Goal: Task Accomplishment & Management: Manage account settings

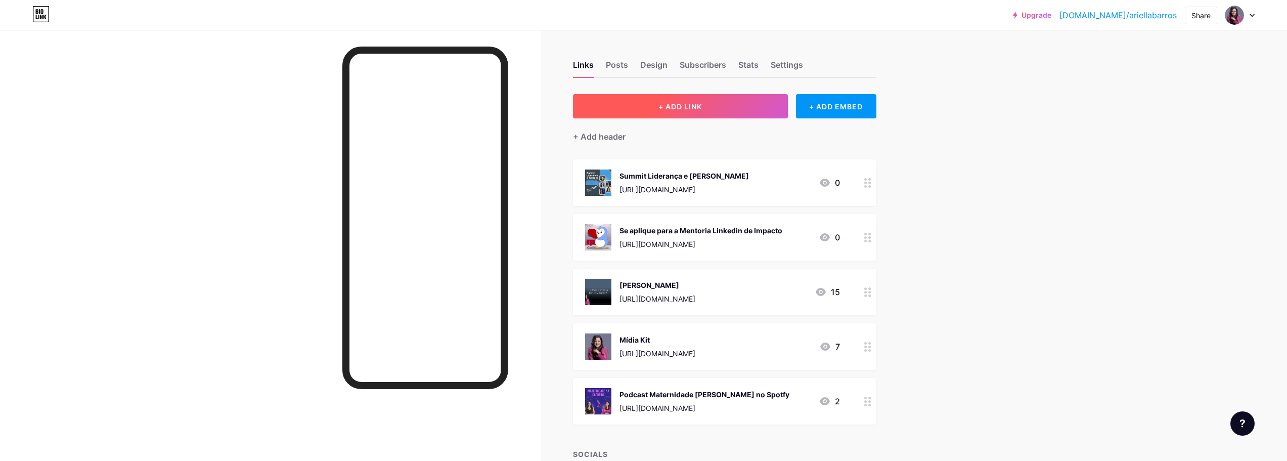
click at [724, 108] on button "+ ADD LINK" at bounding box center [680, 106] width 215 height 24
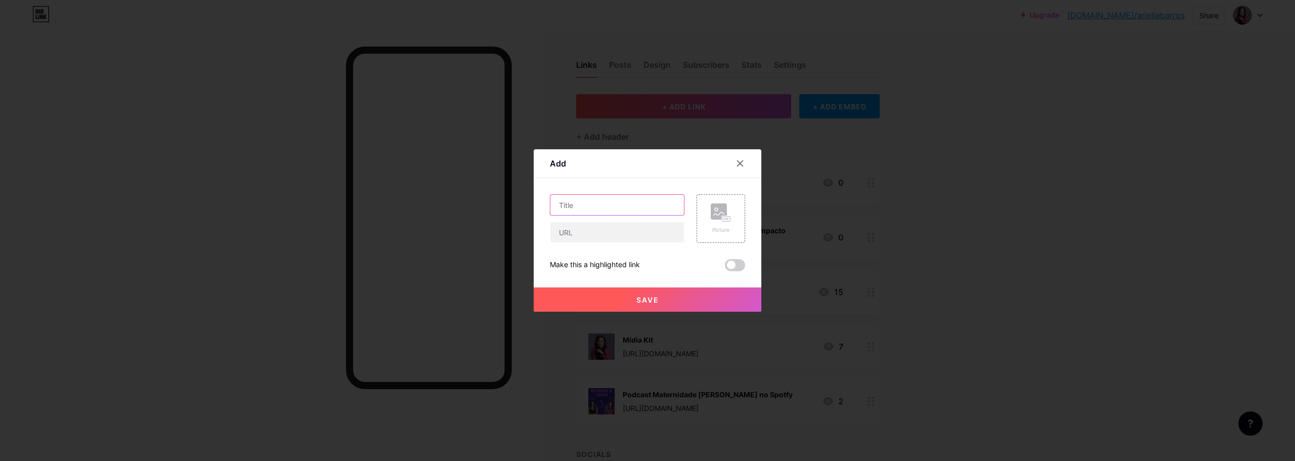
click at [641, 204] on input "text" at bounding box center [617, 205] width 134 height 20
type input "Meu site"
click at [644, 236] on input "text" at bounding box center [617, 232] width 134 height 20
click at [572, 235] on input "text" at bounding box center [617, 232] width 134 height 20
paste input "[URL][DOMAIN_NAME]"
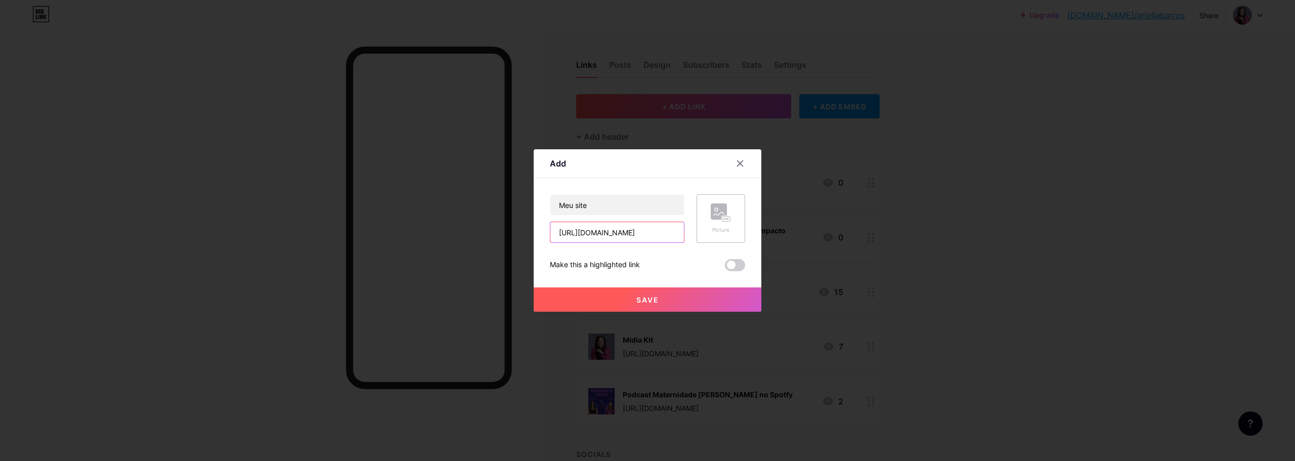
type input "[URL][DOMAIN_NAME]"
click at [729, 224] on div "Picture" at bounding box center [721, 218] width 20 height 30
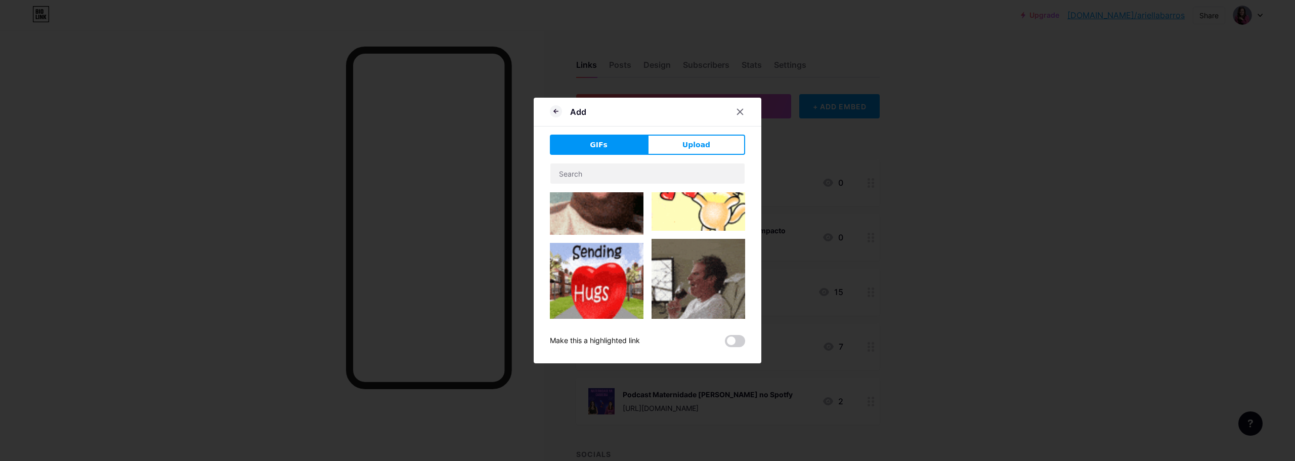
type input "Meu site"
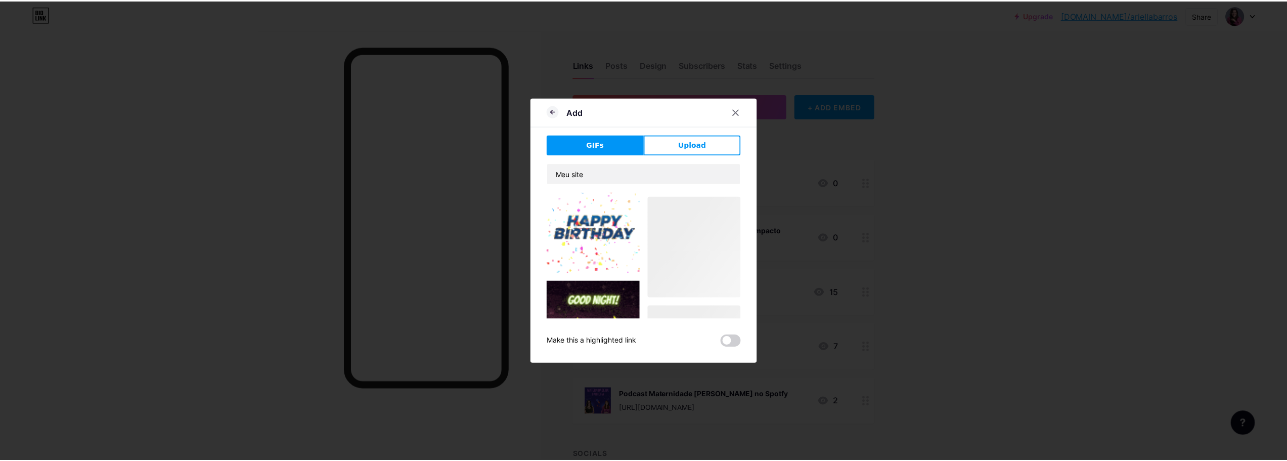
scroll to position [759, 0]
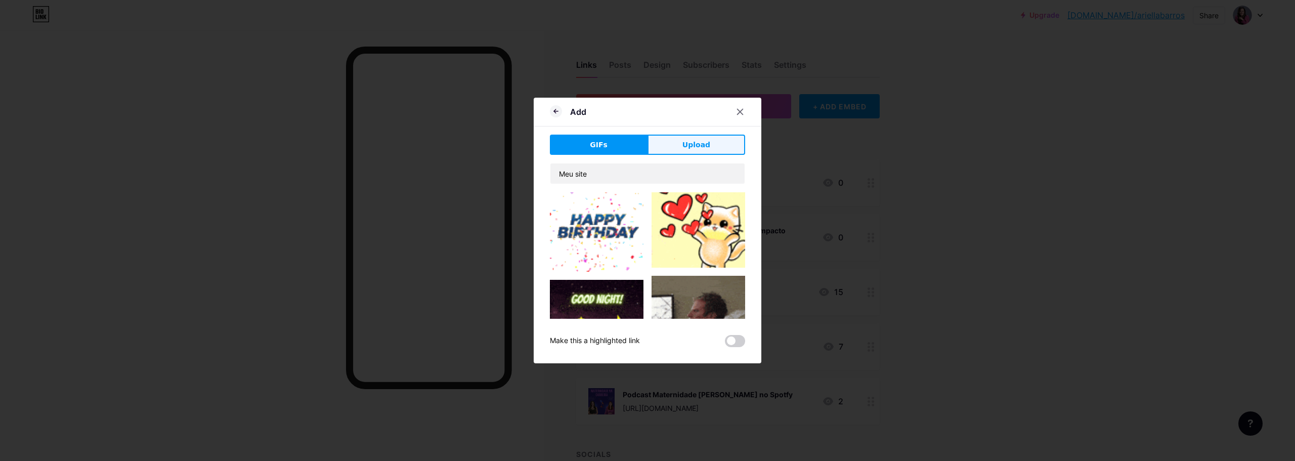
click at [732, 143] on button "Upload" at bounding box center [697, 145] width 98 height 20
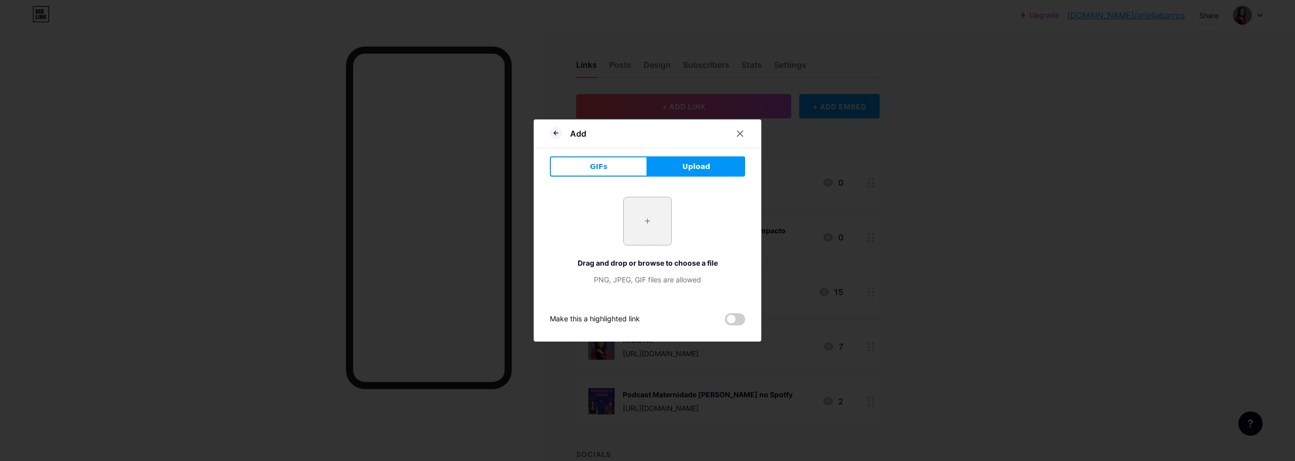
click at [659, 224] on input "file" at bounding box center [648, 221] width 48 height 48
type input "C:\fakepath\ARIELLA_018 (1).jpg"
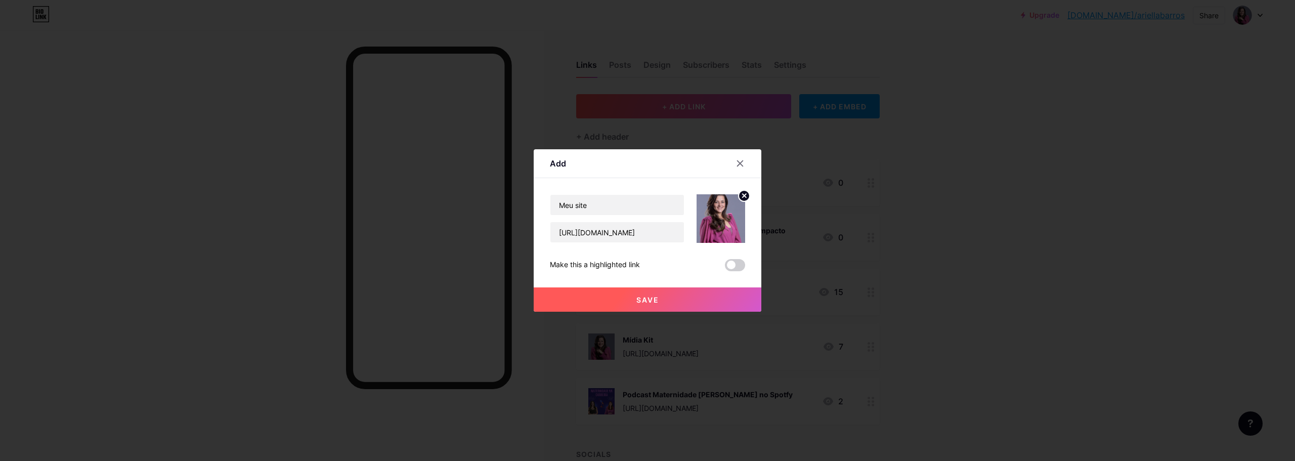
click at [726, 219] on img at bounding box center [721, 218] width 49 height 49
click at [725, 218] on img at bounding box center [721, 218] width 49 height 49
click at [641, 296] on span "Save" at bounding box center [647, 299] width 23 height 9
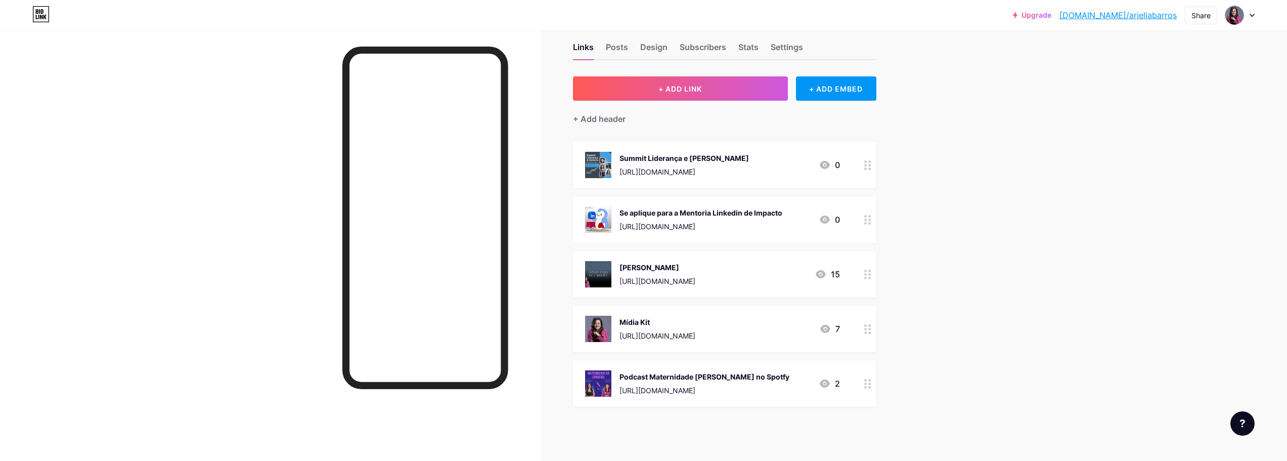
scroll to position [35, 0]
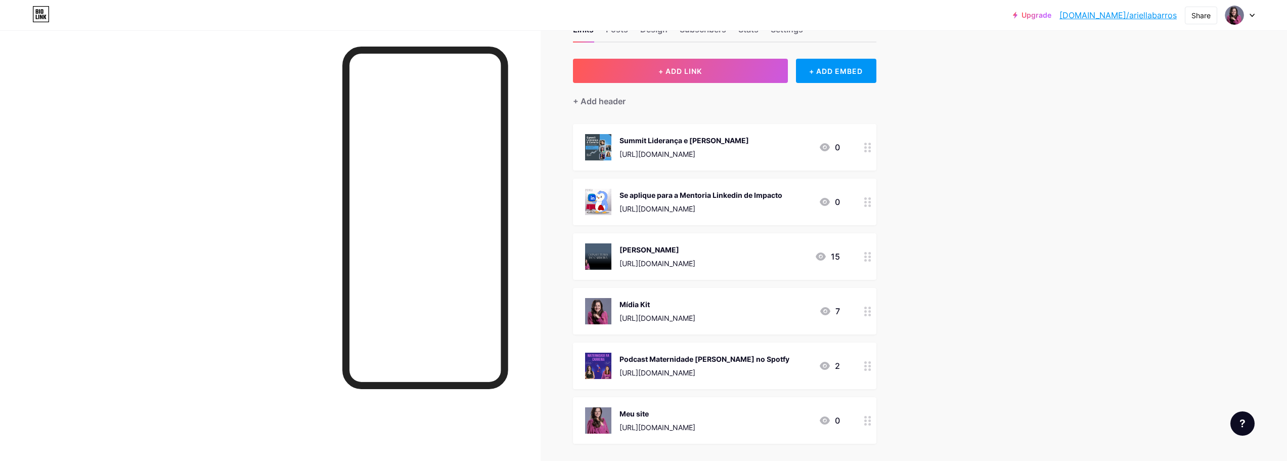
click at [872, 421] on icon at bounding box center [868, 421] width 7 height 10
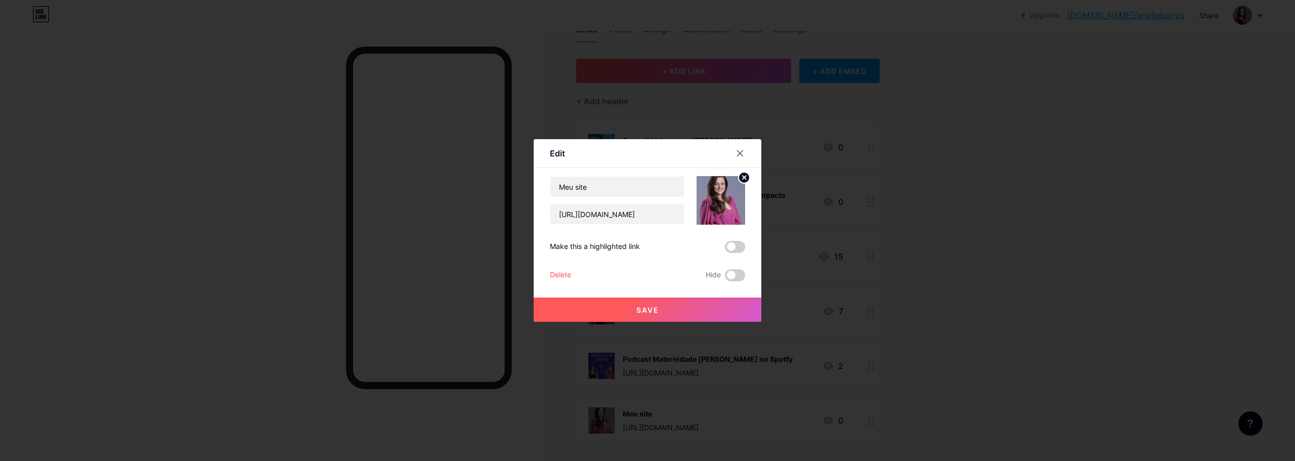
click at [720, 196] on img at bounding box center [721, 200] width 49 height 49
click at [723, 186] on img at bounding box center [721, 200] width 49 height 49
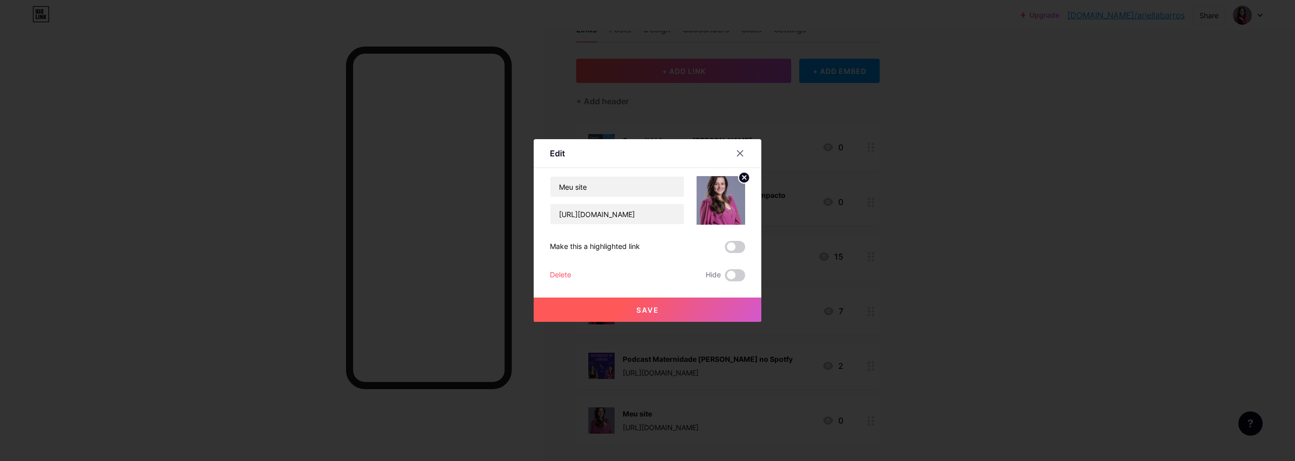
click at [723, 186] on img at bounding box center [721, 200] width 49 height 49
click at [744, 179] on circle at bounding box center [744, 177] width 11 height 11
click at [735, 196] on div "Picture" at bounding box center [721, 200] width 49 height 49
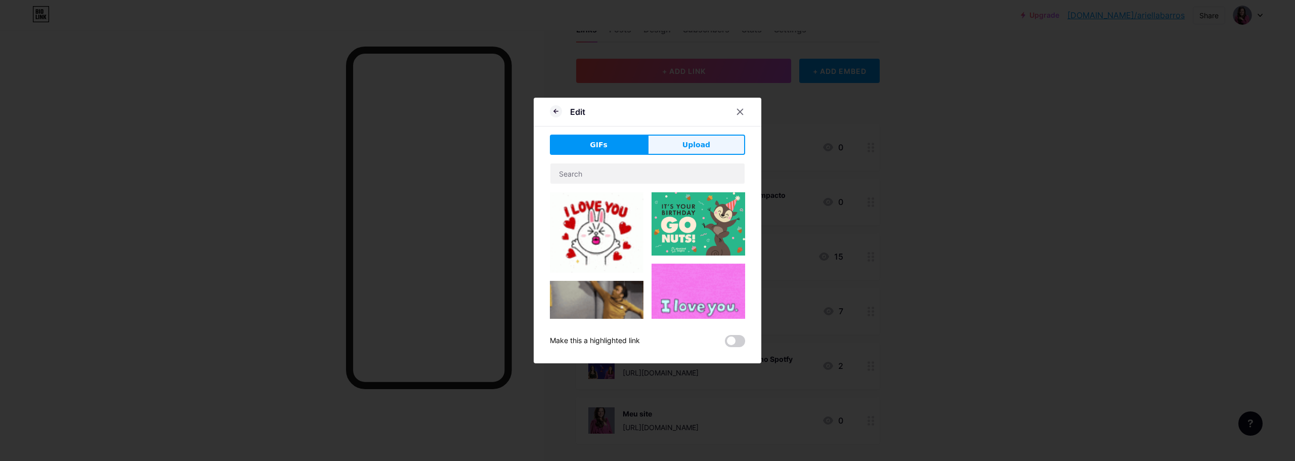
click at [703, 145] on span "Upload" at bounding box center [696, 145] width 28 height 11
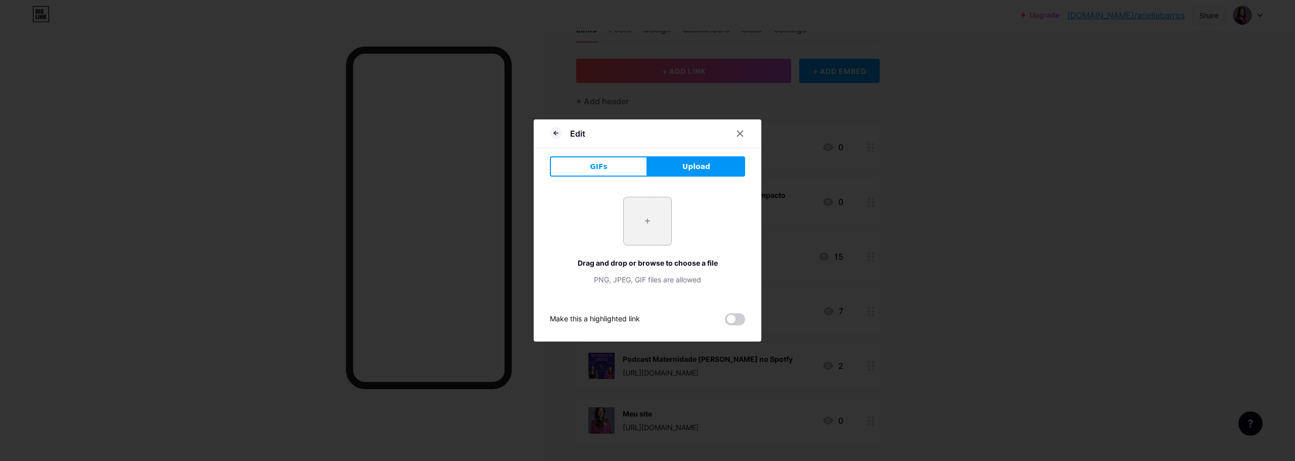
click at [644, 231] on input "file" at bounding box center [648, 221] width 48 height 48
type input "C:\fakepath\Gemini_Generated_Image_lb9s31lb9s31lb9s.png"
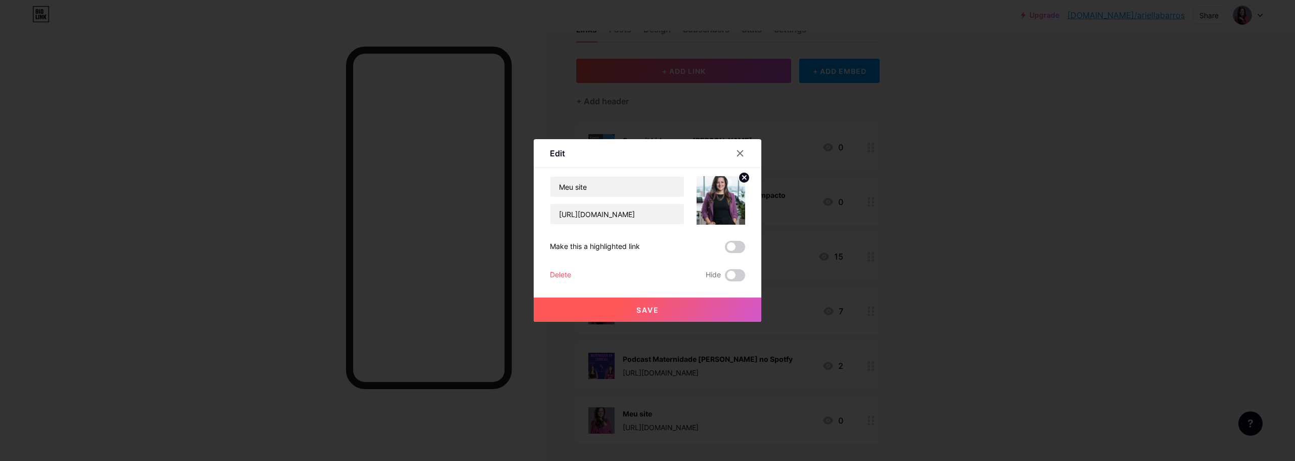
click at [725, 210] on img at bounding box center [721, 200] width 49 height 49
click at [724, 209] on img at bounding box center [721, 200] width 49 height 49
click at [722, 207] on img at bounding box center [721, 200] width 49 height 49
click at [722, 206] on img at bounding box center [721, 200] width 49 height 49
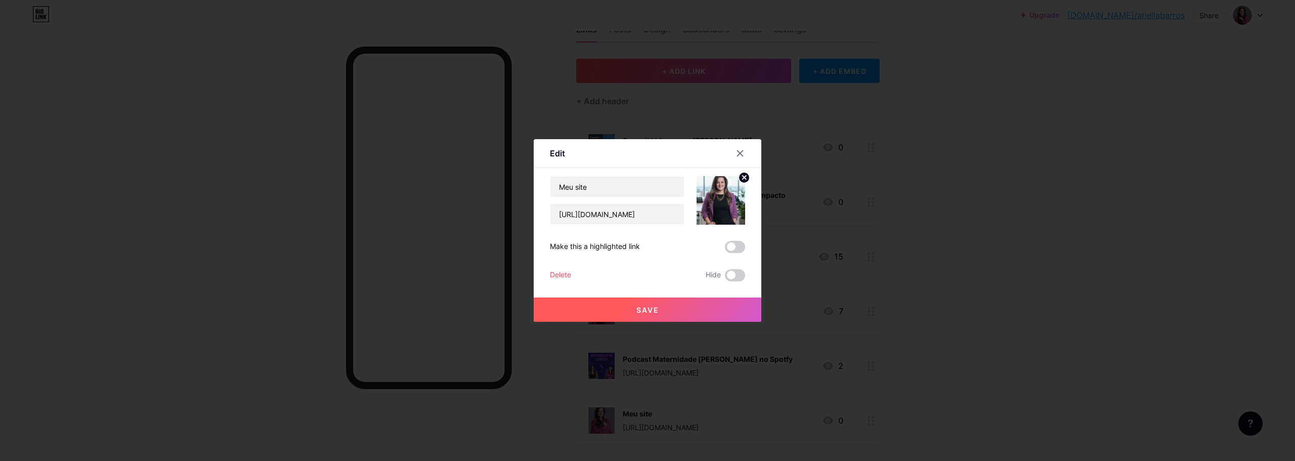
click at [722, 206] on img at bounding box center [721, 200] width 49 height 49
click at [733, 278] on span at bounding box center [735, 275] width 20 height 12
click at [725, 278] on input "checkbox" at bounding box center [725, 278] width 0 height 0
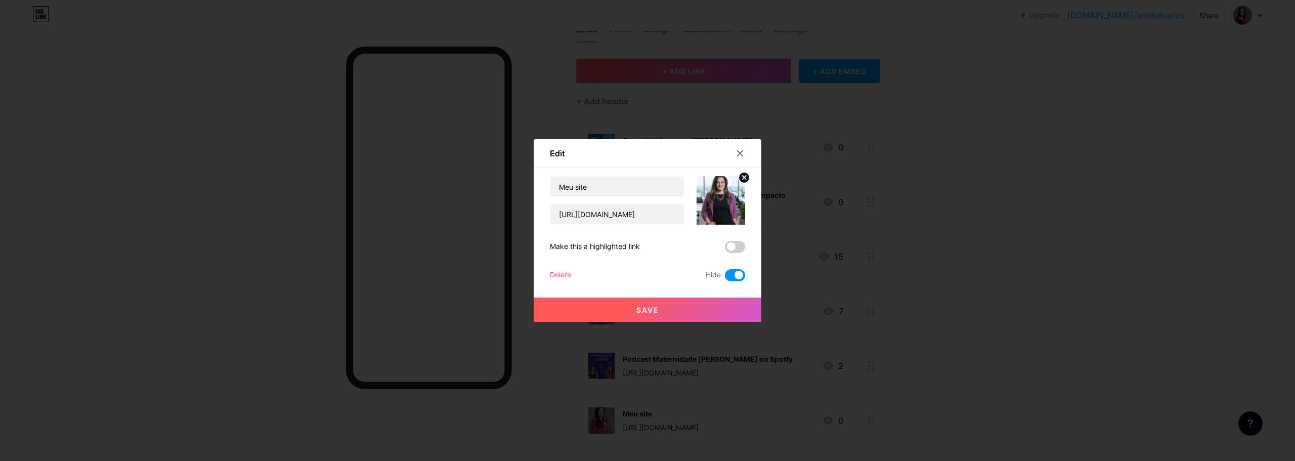
click at [741, 276] on span at bounding box center [735, 275] width 20 height 12
click at [725, 278] on input "checkbox" at bounding box center [725, 278] width 0 height 0
click at [744, 179] on circle at bounding box center [744, 177] width 11 height 11
click at [728, 206] on div "Picture" at bounding box center [721, 200] width 20 height 30
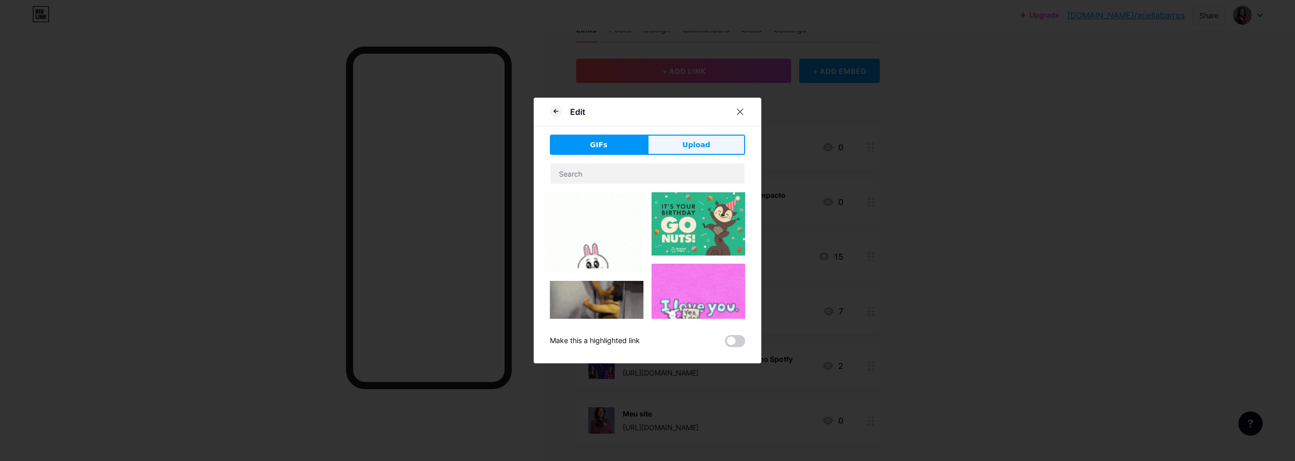
click at [702, 147] on span "Upload" at bounding box center [696, 145] width 28 height 11
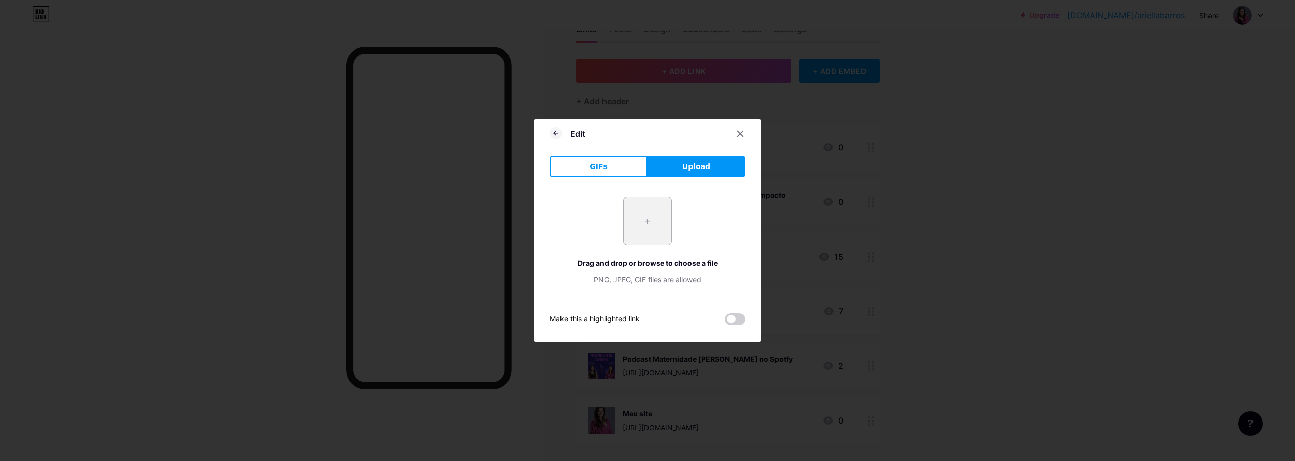
click at [653, 224] on input "file" at bounding box center [648, 221] width 48 height 48
type input "C:\fakepath\ARIELLA_010 (1).jpg"
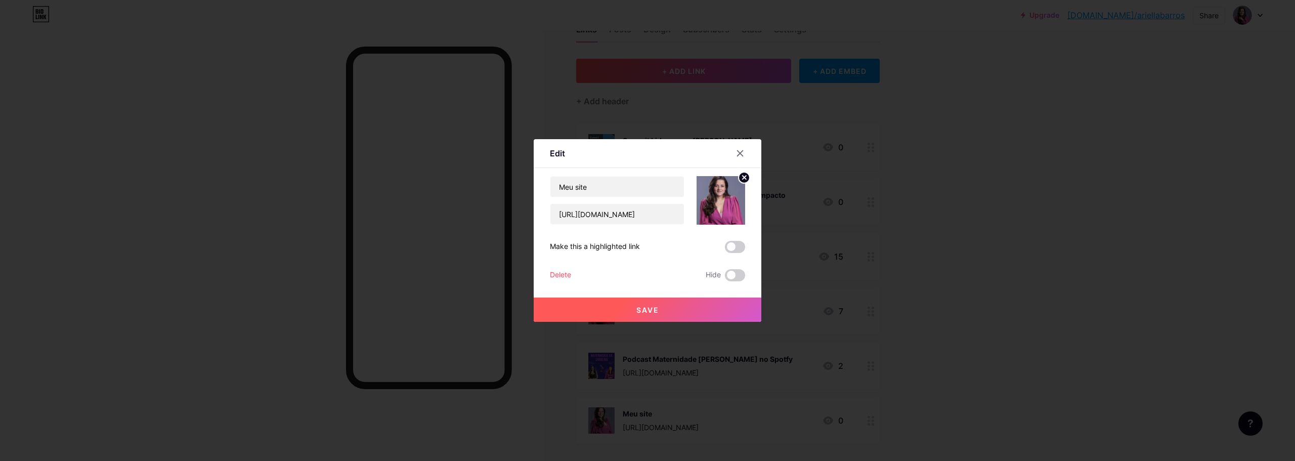
click at [681, 307] on button "Save" at bounding box center [648, 309] width 228 height 24
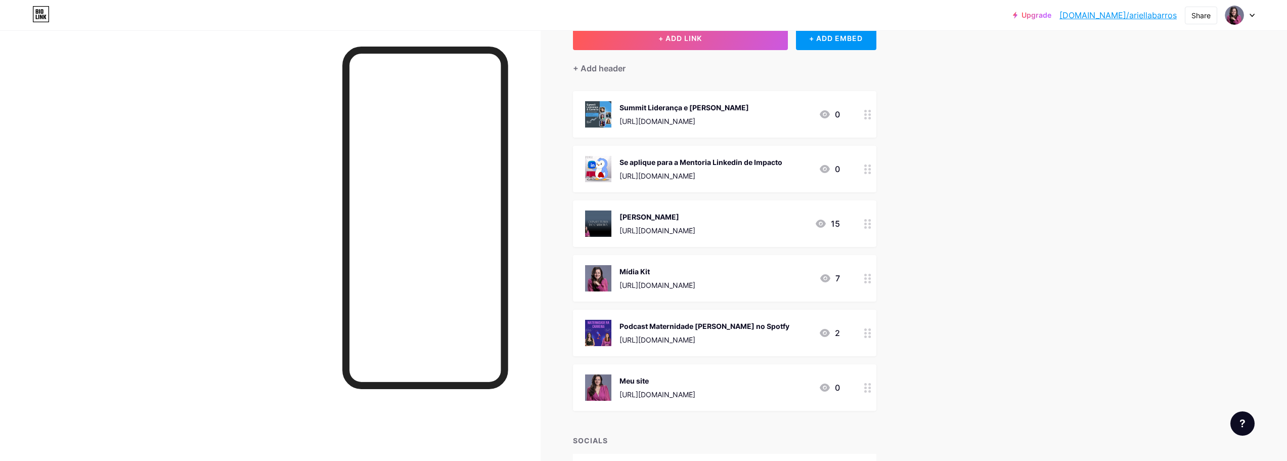
scroll to position [51, 0]
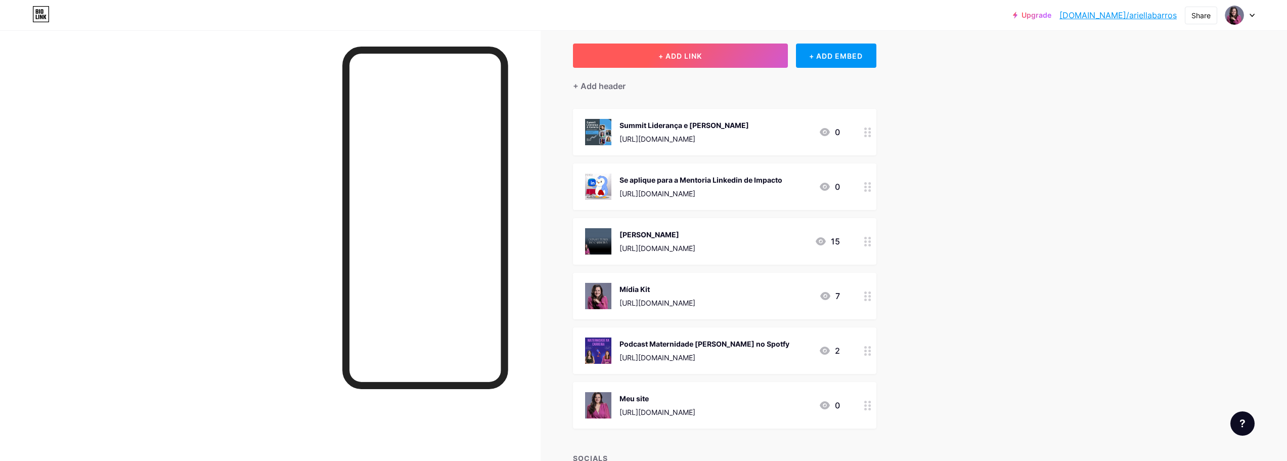
click at [746, 52] on button "+ ADD LINK" at bounding box center [680, 56] width 215 height 24
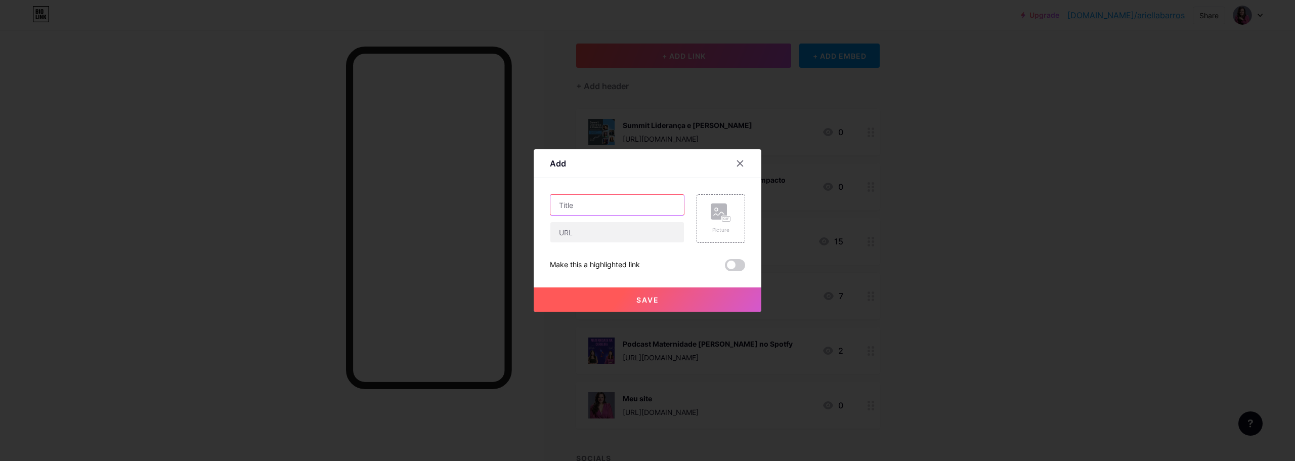
click at [619, 206] on input "text" at bounding box center [617, 205] width 134 height 20
type input "S"
click at [634, 239] on input "text" at bounding box center [617, 232] width 134 height 20
click at [594, 202] on input "Newsletter no substack" at bounding box center [617, 205] width 134 height 20
type input "Newsletter Contracorrente no substack"
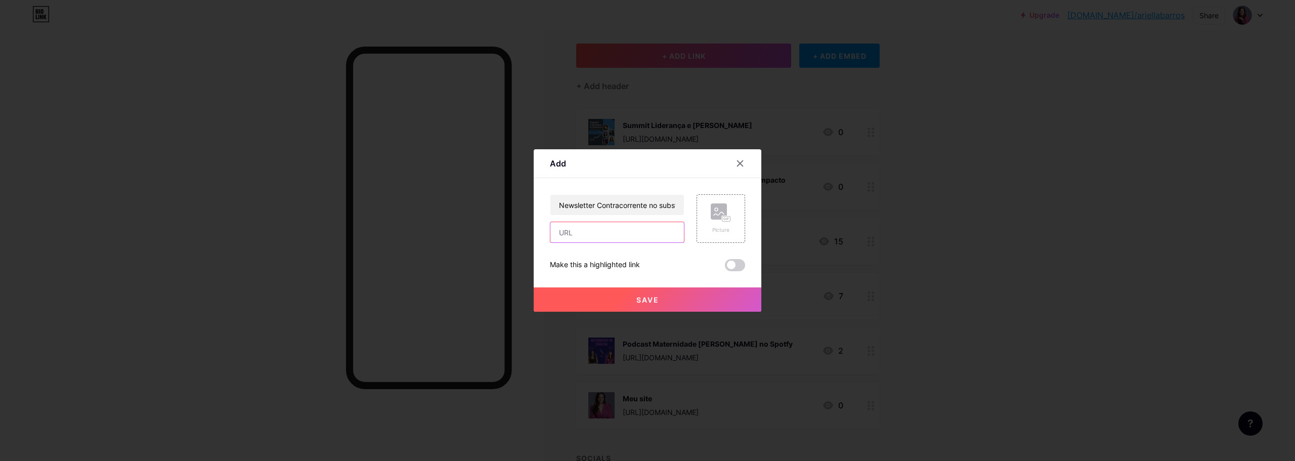
click at [632, 232] on input "text" at bounding box center [617, 232] width 134 height 20
paste input "[URL][DOMAIN_NAME]"
type input "[URL][DOMAIN_NAME]"
click at [707, 297] on button "Save" at bounding box center [648, 299] width 228 height 24
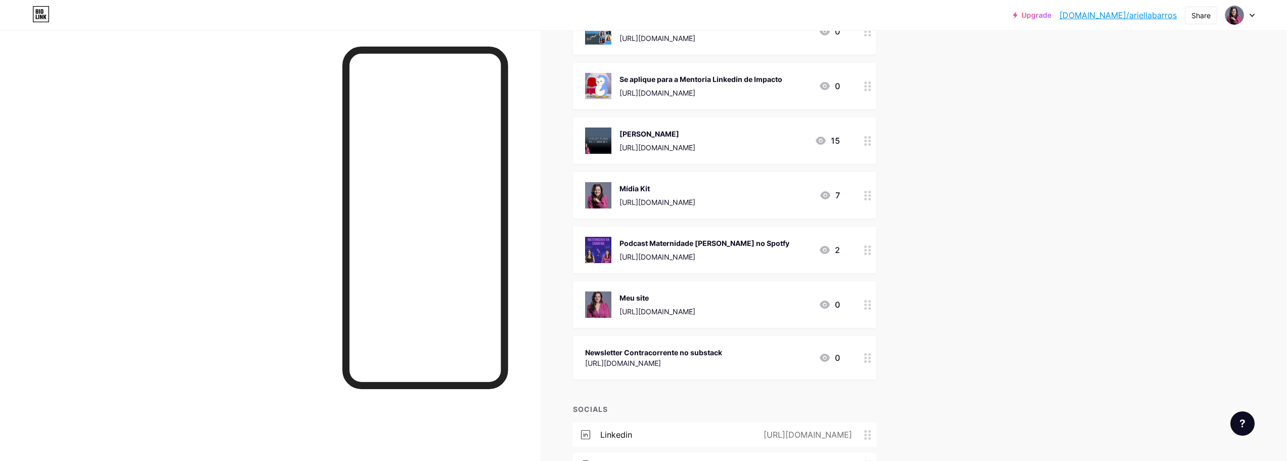
scroll to position [152, 0]
click at [741, 360] on div "Newsletter Contracorrente no substack [URL][DOMAIN_NAME] 0" at bounding box center [712, 357] width 255 height 23
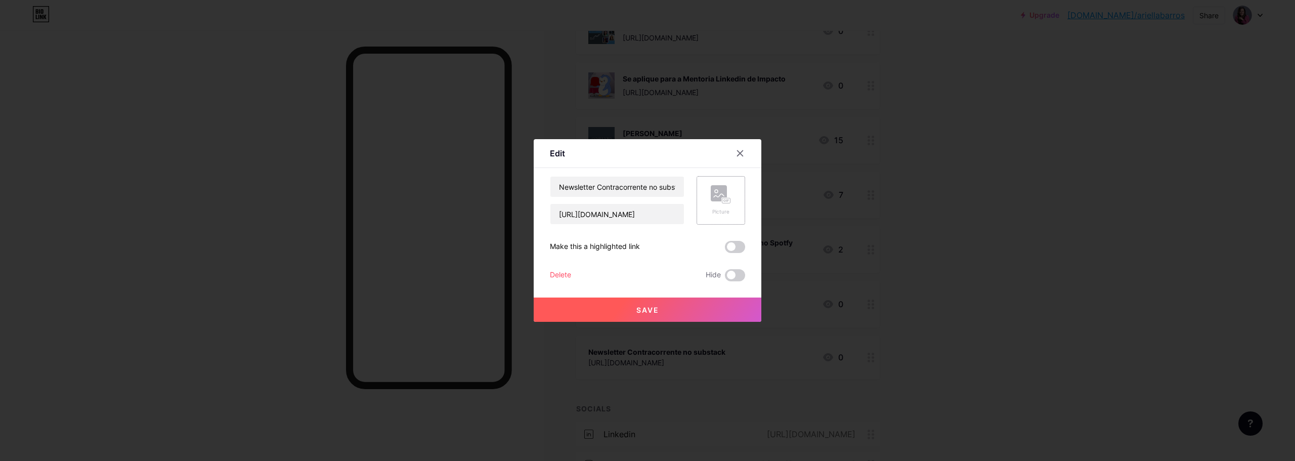
click at [711, 201] on icon at bounding box center [721, 194] width 20 height 19
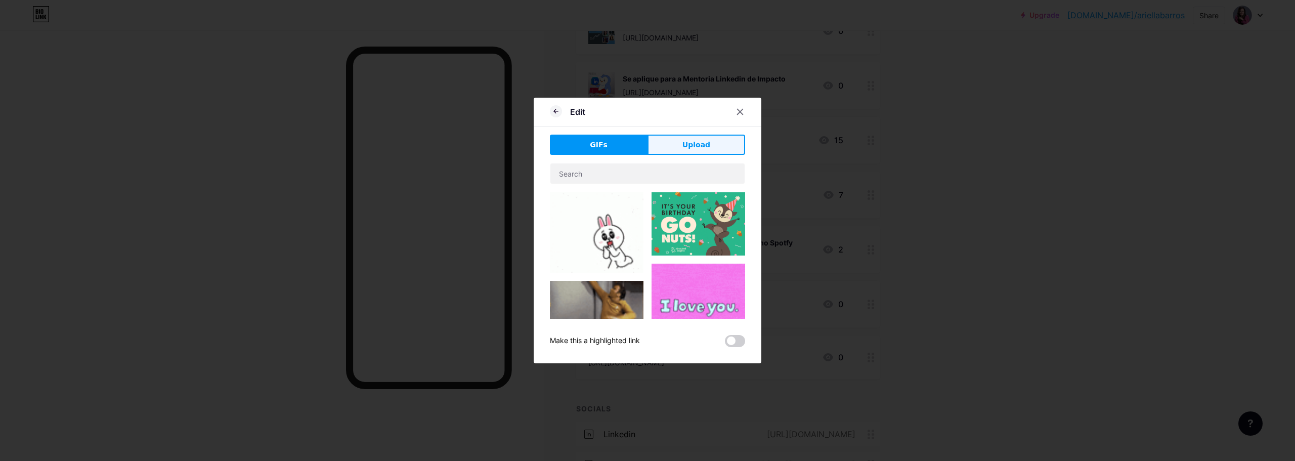
click at [697, 138] on button "Upload" at bounding box center [697, 145] width 98 height 20
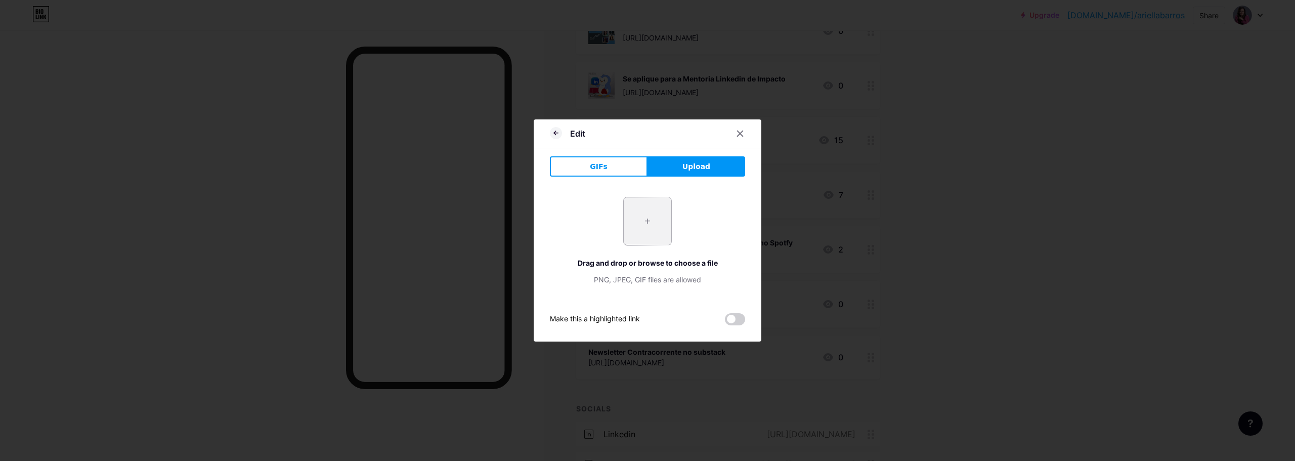
click at [641, 224] on input "file" at bounding box center [648, 221] width 48 height 48
click at [618, 165] on button "GIFs" at bounding box center [599, 166] width 98 height 20
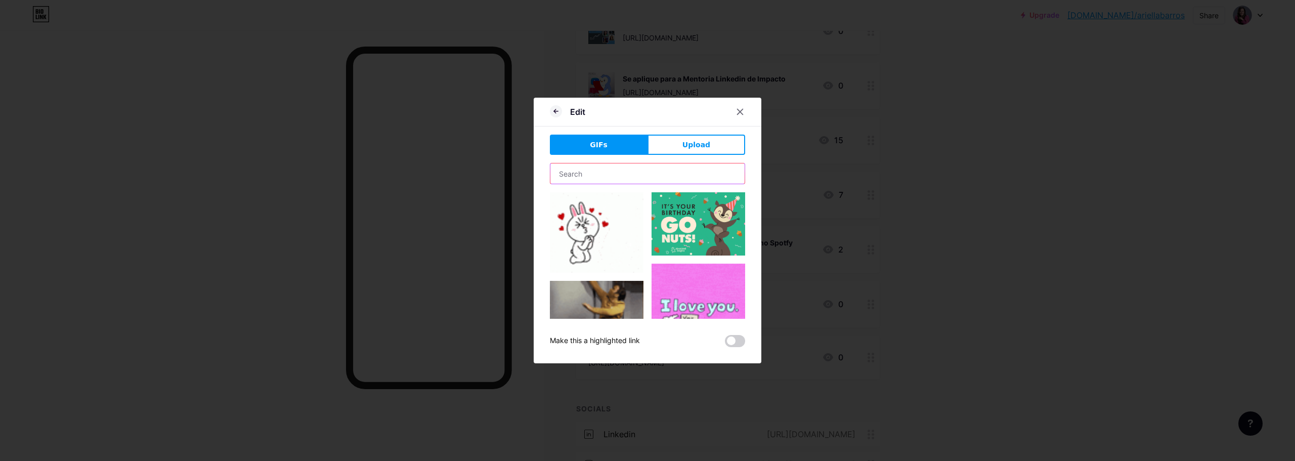
click at [627, 181] on input "text" at bounding box center [647, 173] width 194 height 20
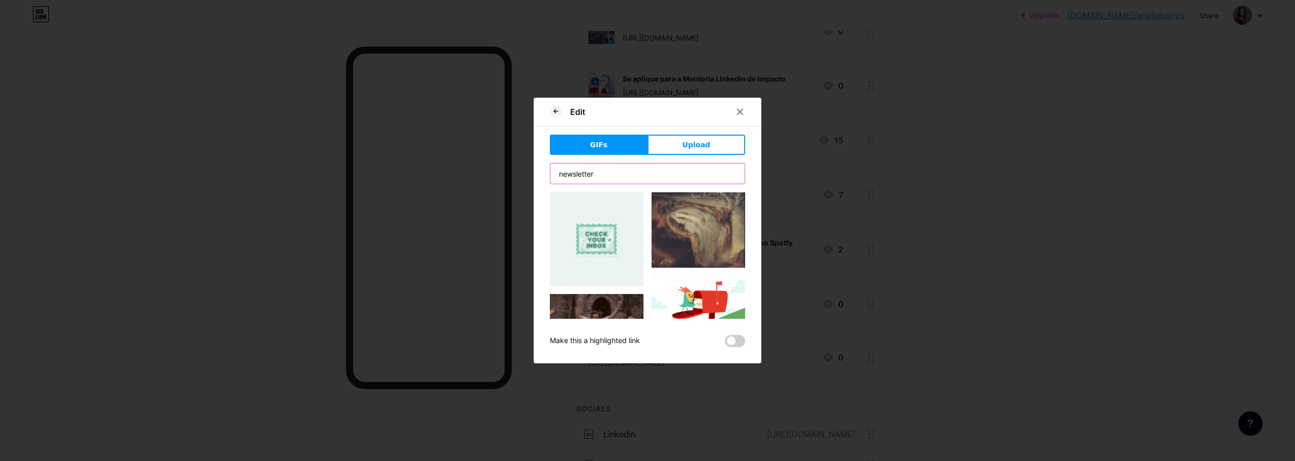
type input "newsletter"
click at [594, 235] on img at bounding box center [597, 239] width 94 height 94
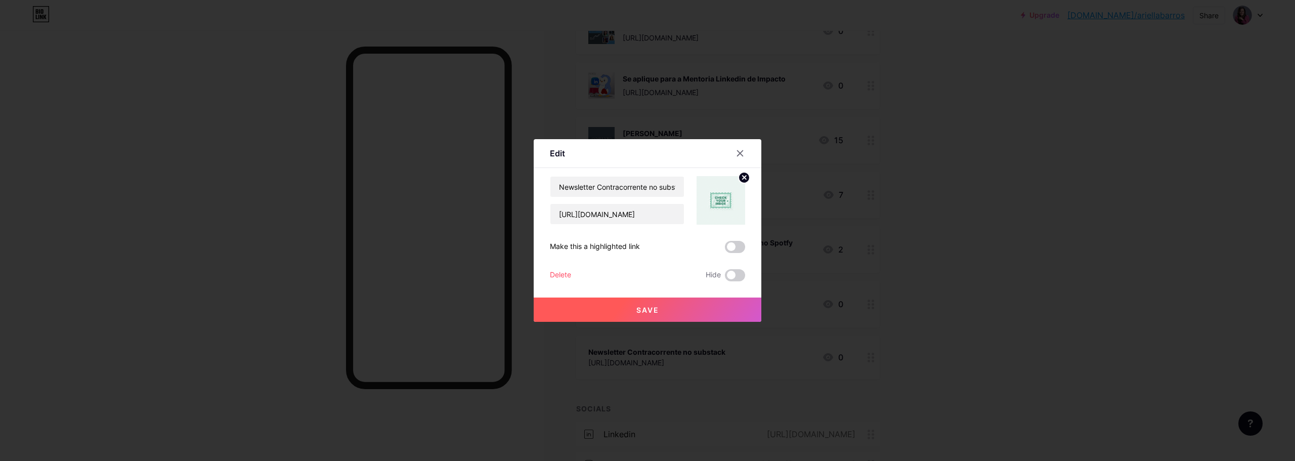
click at [672, 313] on button "Save" at bounding box center [648, 309] width 228 height 24
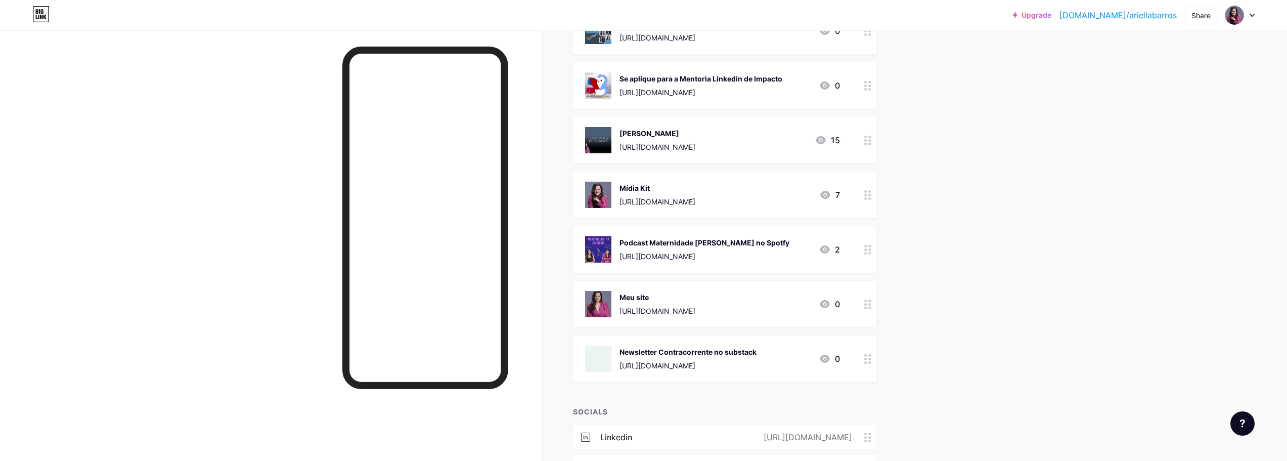
click at [730, 352] on div "Newsletter Contracorrente no substack" at bounding box center [688, 352] width 137 height 11
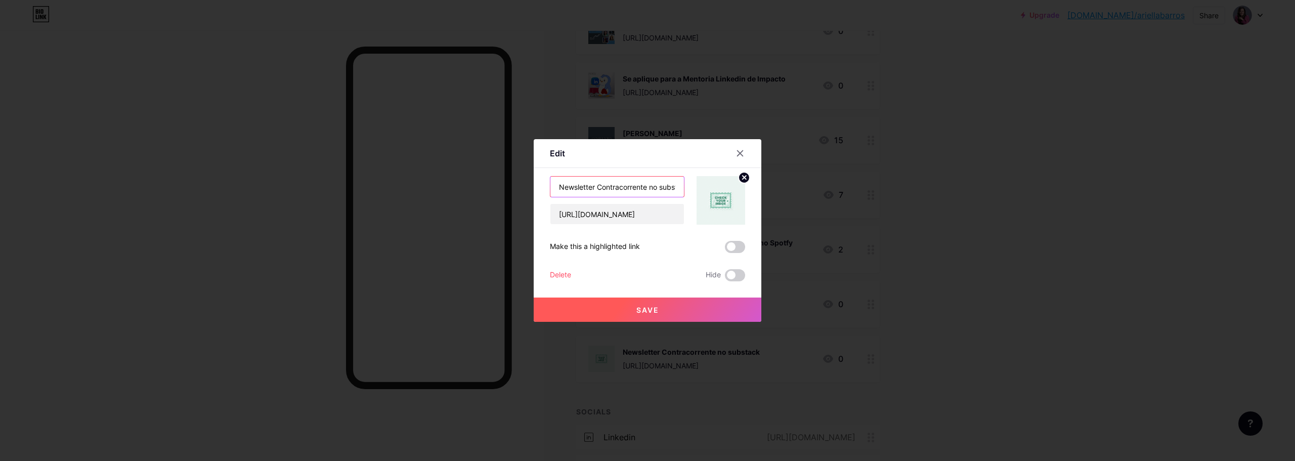
click at [665, 188] on input "Newsletter Contracorrente no substack" at bounding box center [617, 187] width 134 height 20
type input "Newsletter Contracorrente no Substack"
click at [674, 308] on button "Save" at bounding box center [648, 309] width 228 height 24
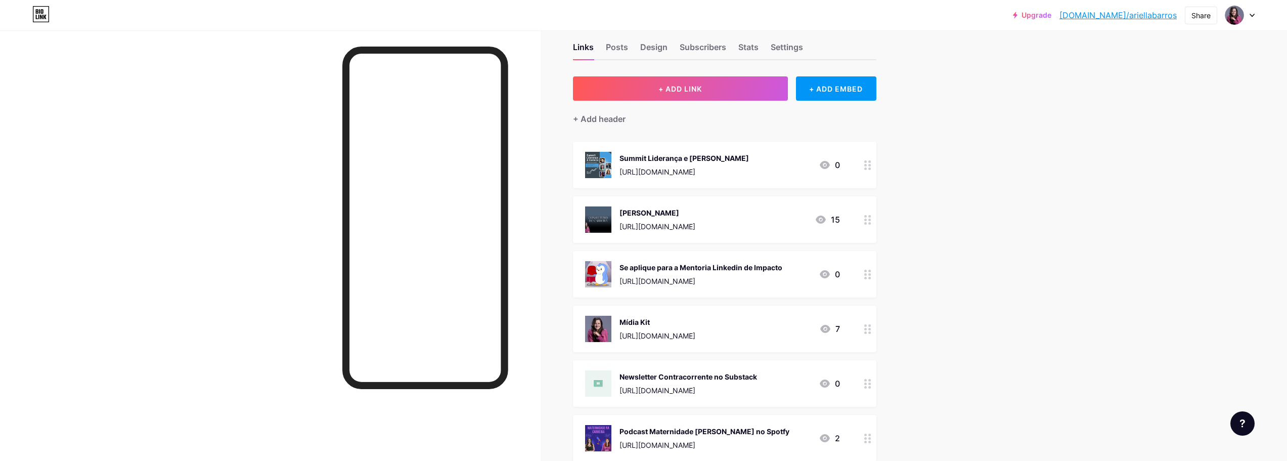
scroll to position [0, 0]
